Goal: Task Accomplishment & Management: Manage account settings

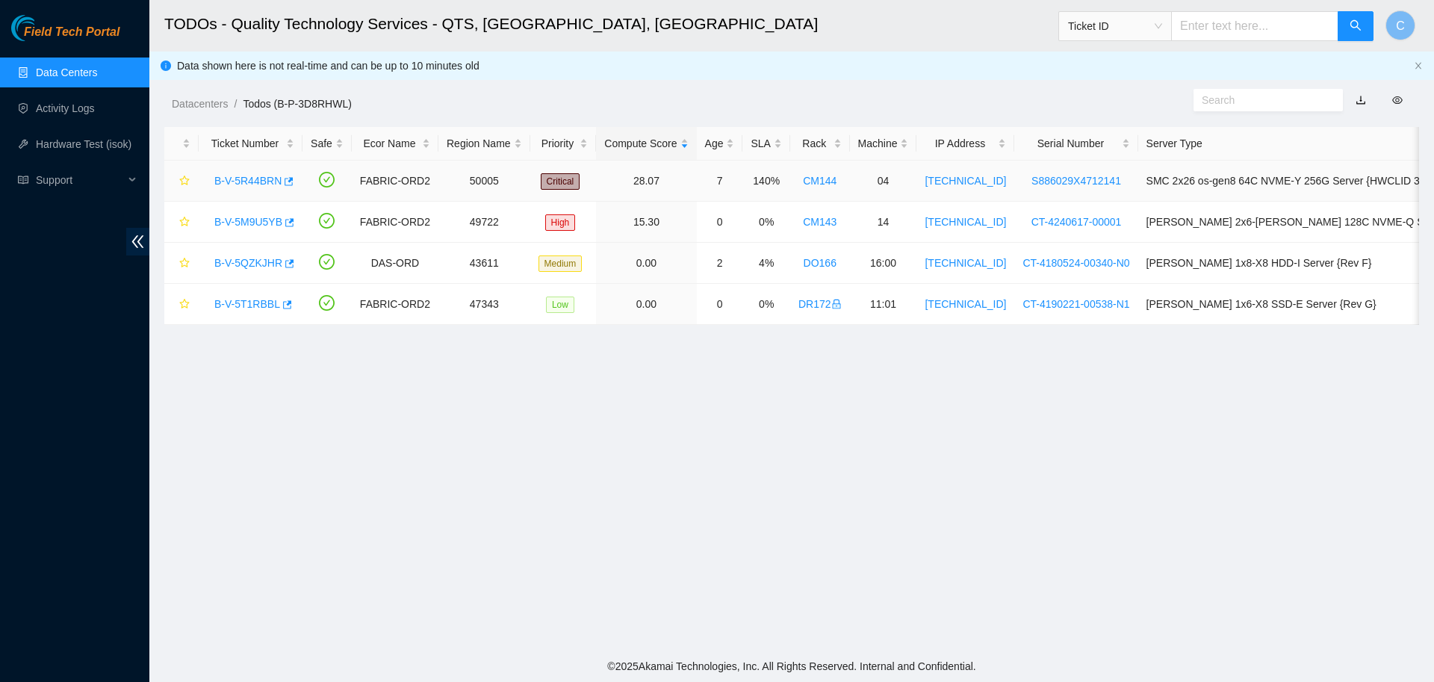
click at [252, 180] on link "B-V-5R44BRN" at bounding box center [247, 181] width 67 height 12
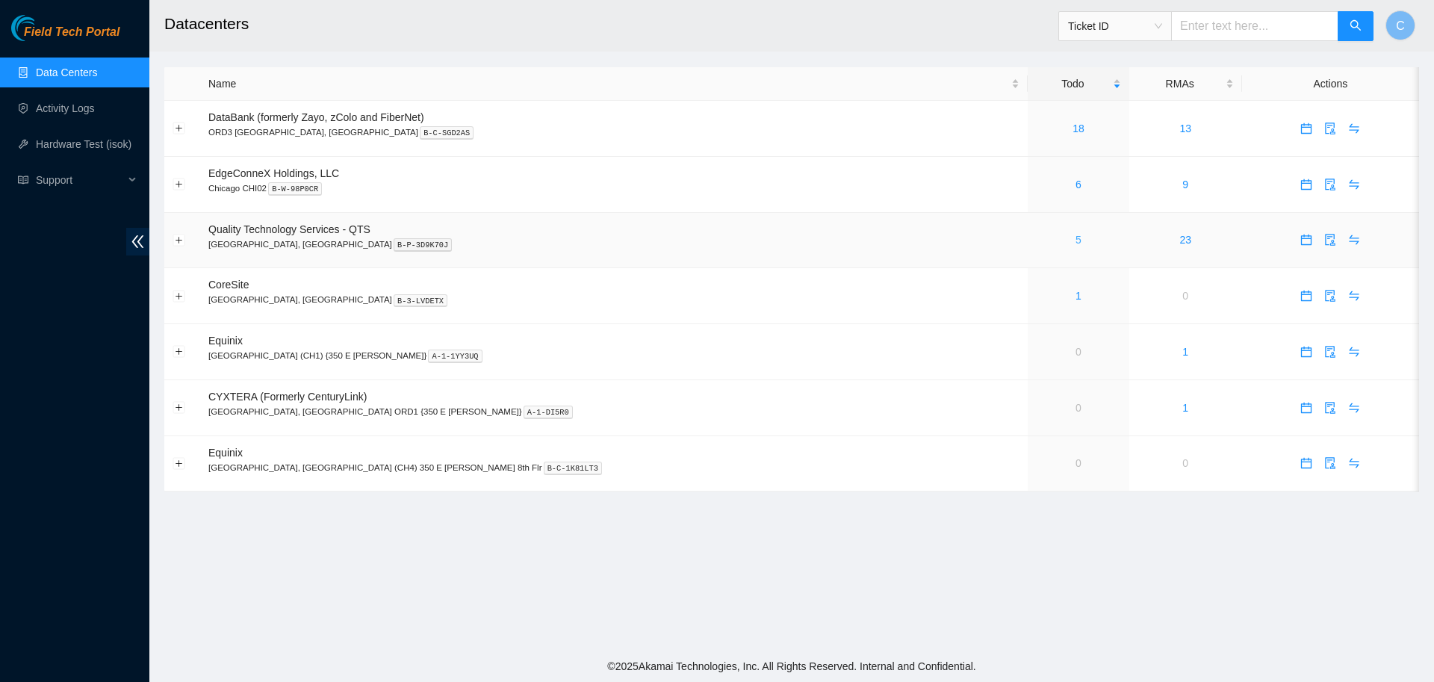
click at [1076, 241] on link "5" at bounding box center [1079, 240] width 6 height 12
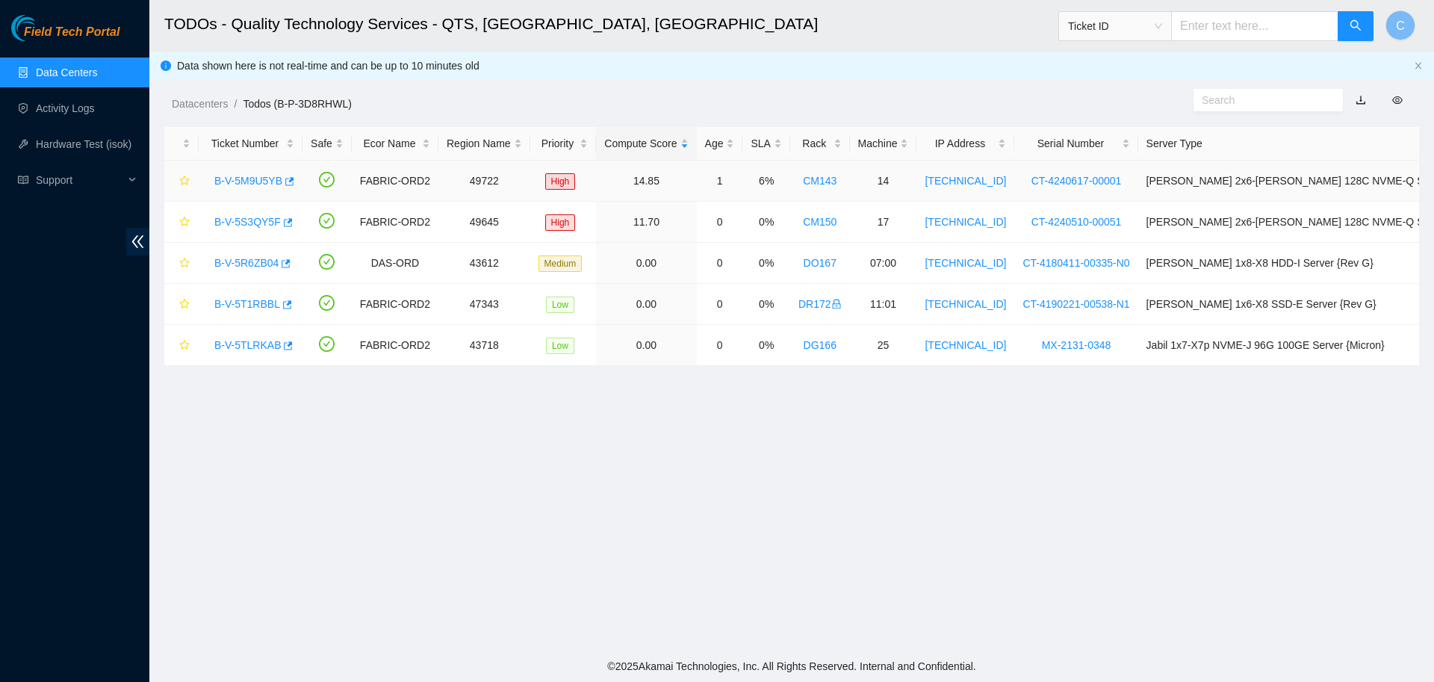
click at [254, 180] on link "B-V-5M9U5YB" at bounding box center [248, 181] width 68 height 12
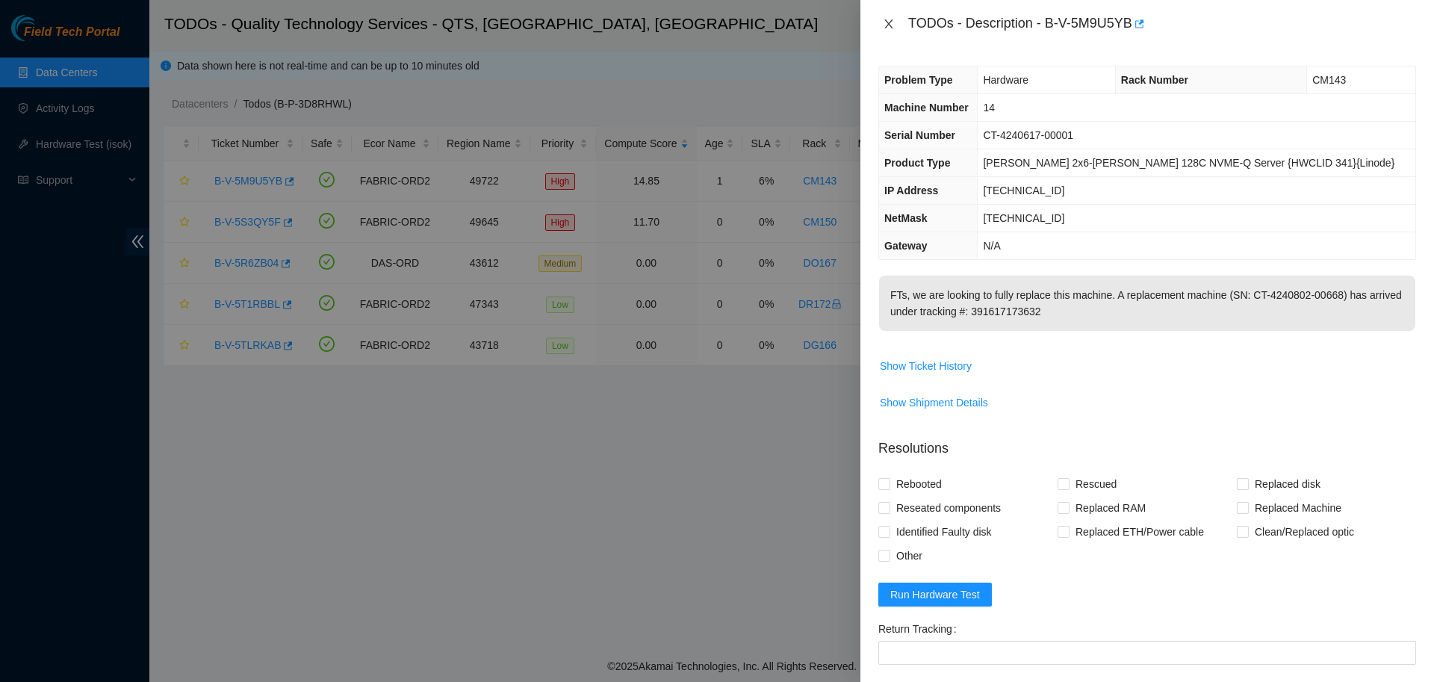
click at [892, 22] on icon "close" at bounding box center [889, 24] width 12 height 12
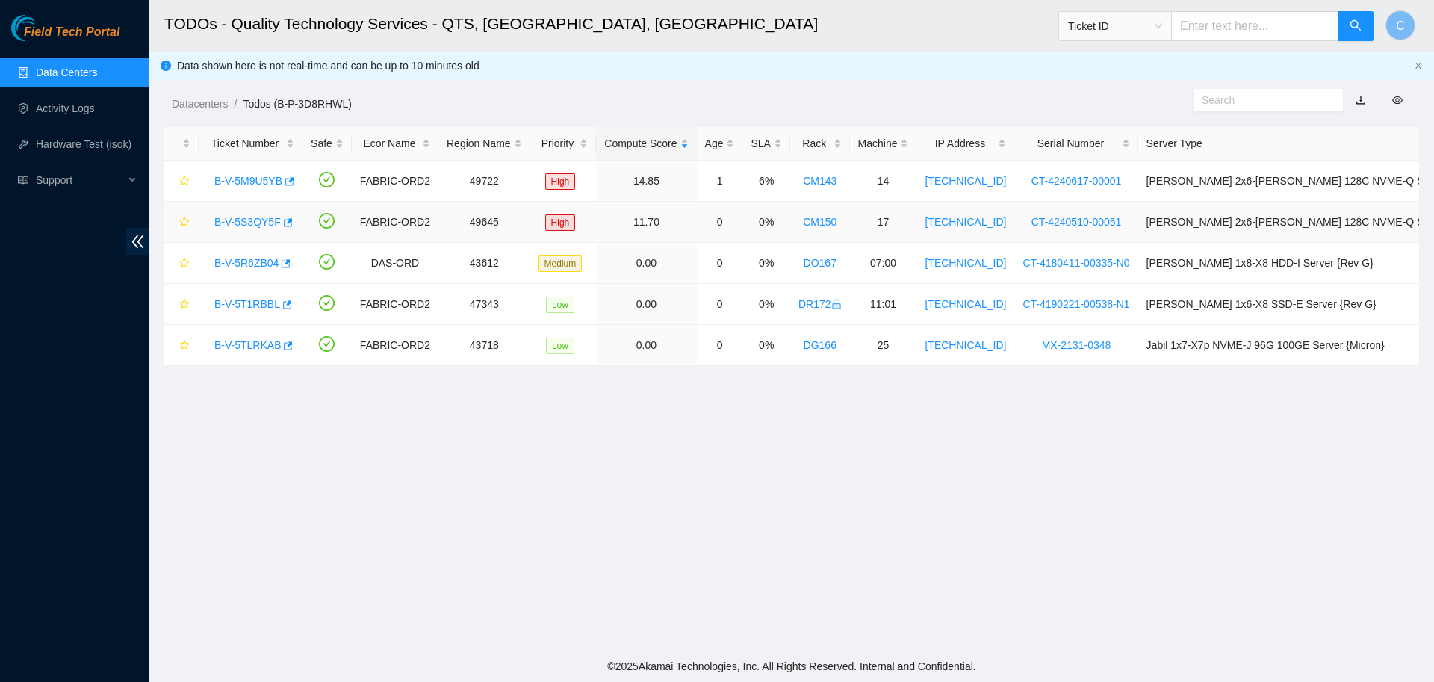
click at [238, 219] on link "B-V-5S3QY5F" at bounding box center [247, 222] width 66 height 12
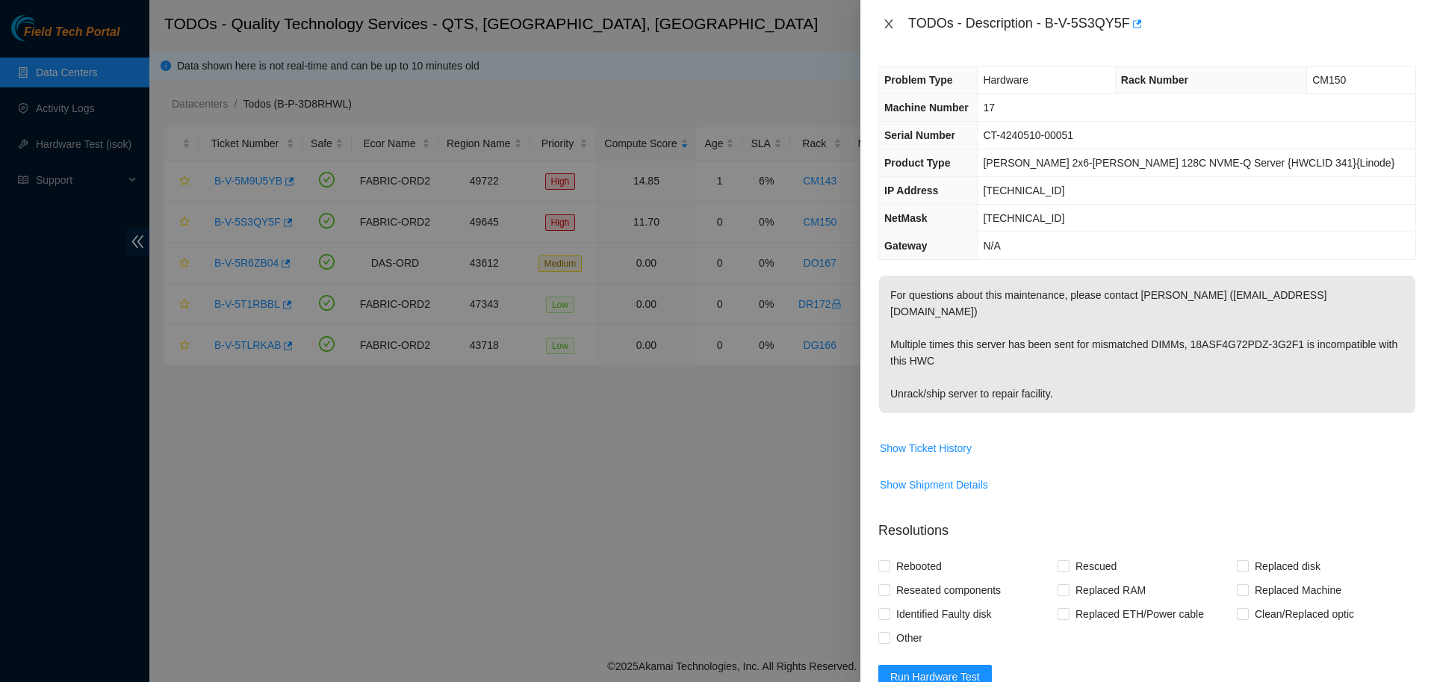
click at [885, 27] on icon "close" at bounding box center [889, 23] width 8 height 9
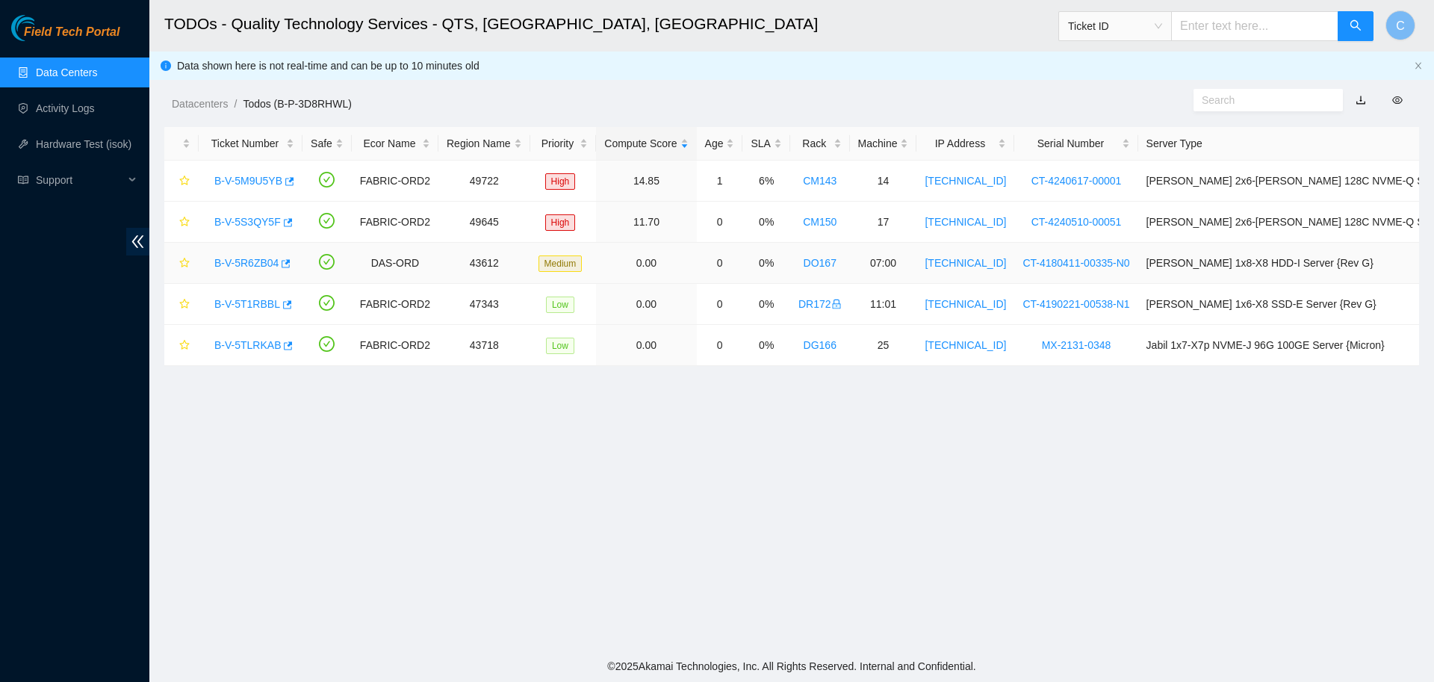
click at [250, 261] on link "B-V-5R6ZB04" at bounding box center [246, 263] width 64 height 12
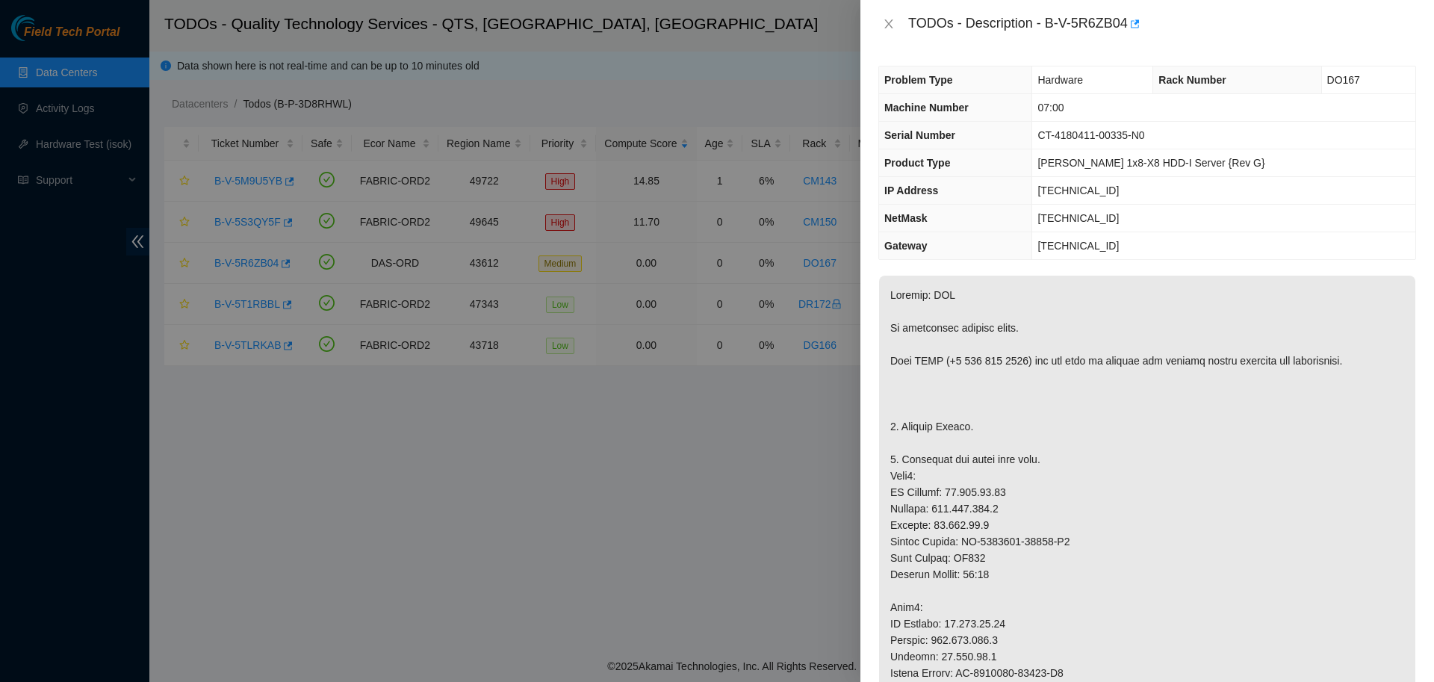
click at [737, 109] on div at bounding box center [717, 341] width 1434 height 682
